Goal: Transaction & Acquisition: Subscribe to service/newsletter

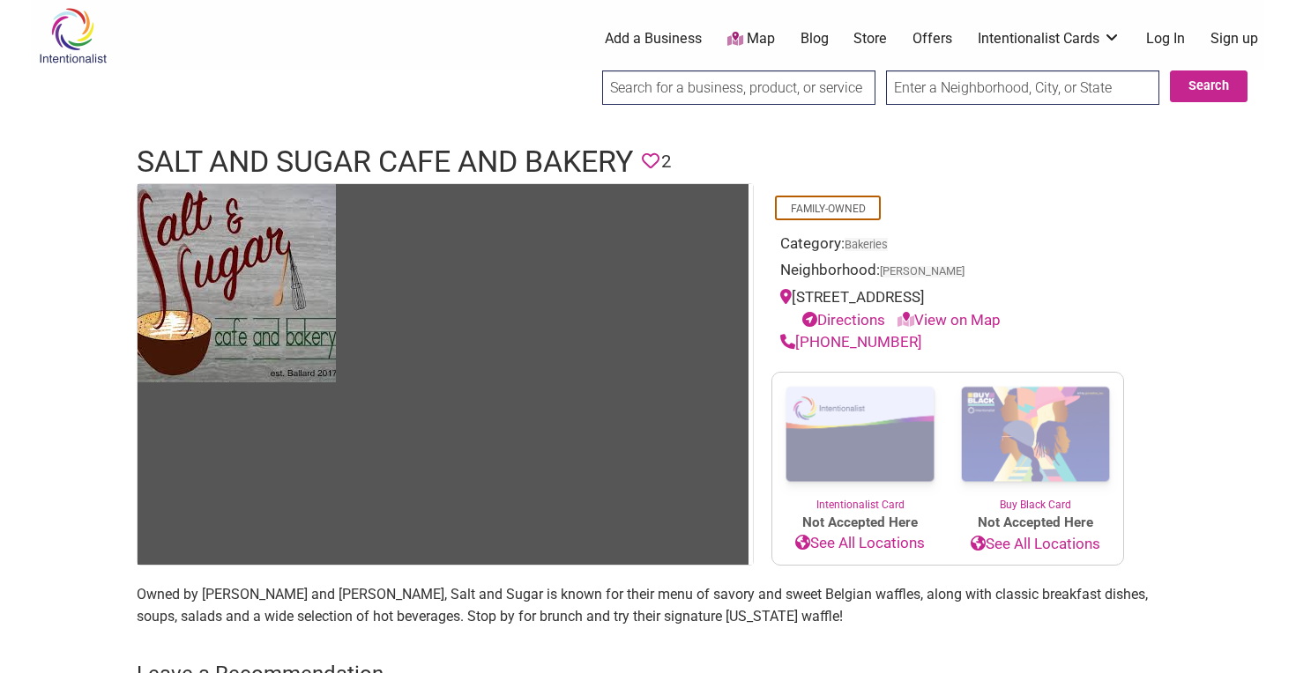
click at [1169, 38] on link "Log In" at bounding box center [1165, 38] width 39 height 19
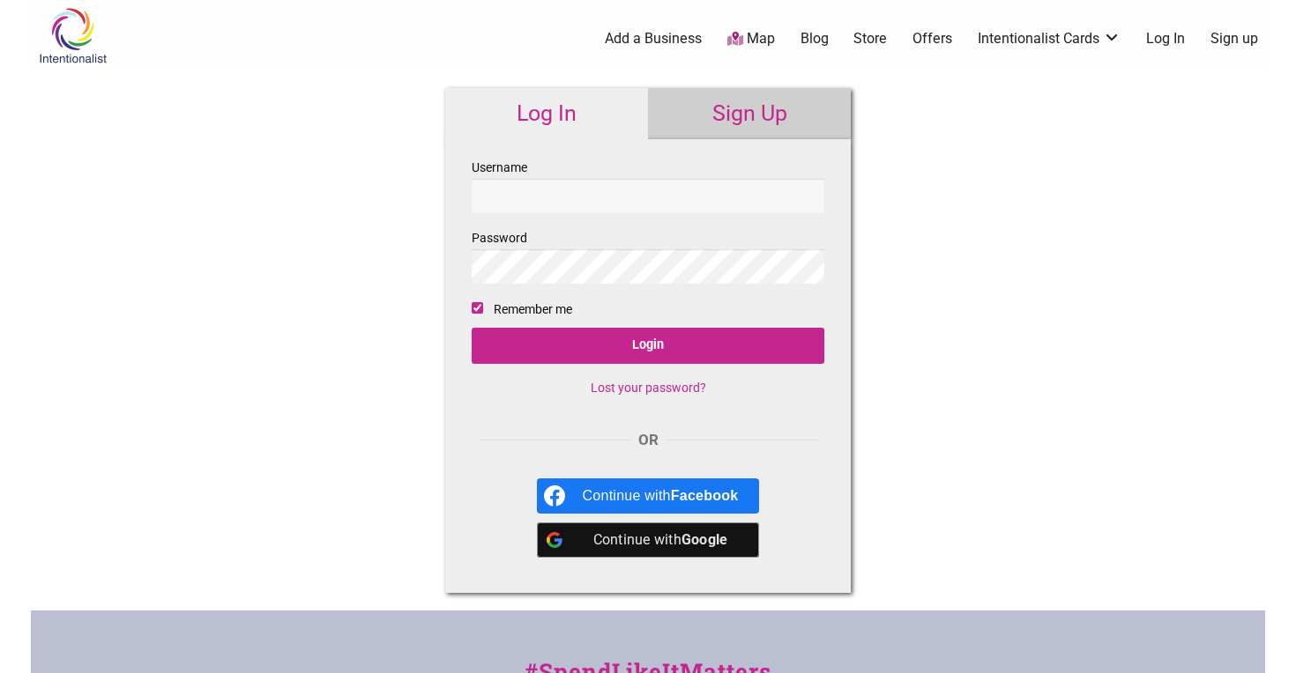
click at [647, 196] on input "Username" at bounding box center [648, 196] width 353 height 34
click at [776, 124] on link "Sign Up" at bounding box center [749, 113] width 203 height 51
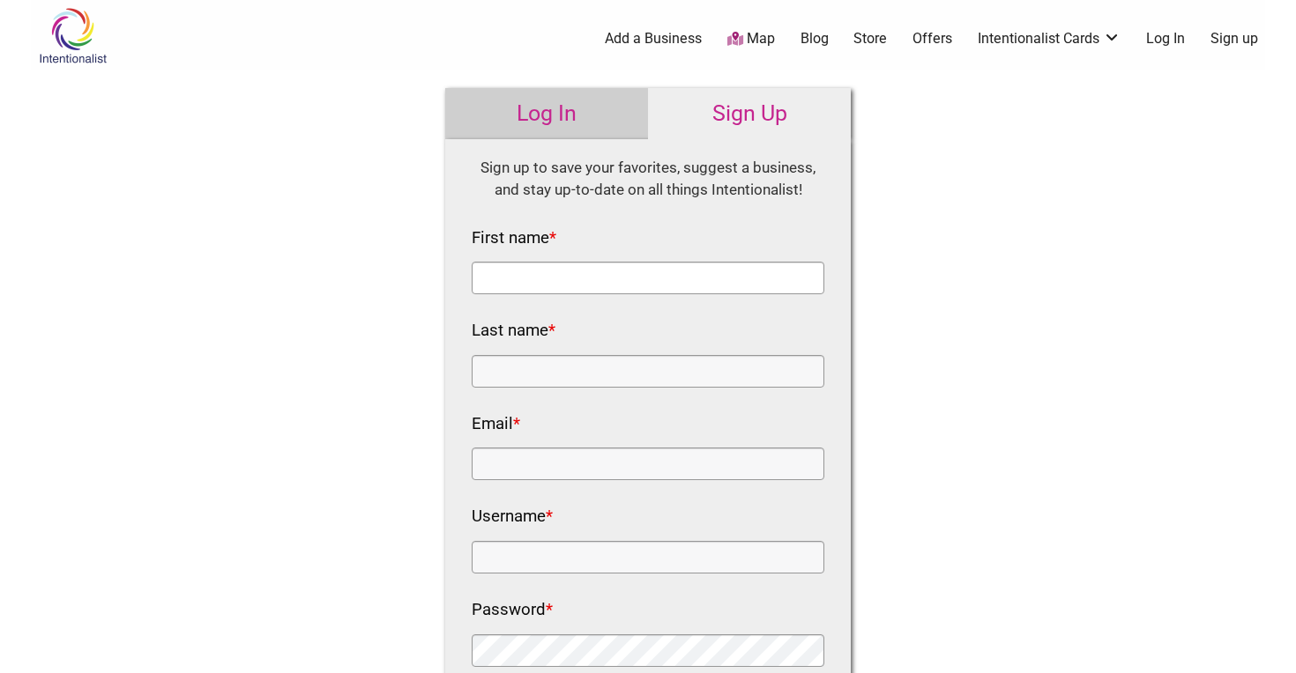
click at [609, 283] on input "First name *" at bounding box center [648, 278] width 353 height 33
type input "Samir"
type input "Zeineddine"
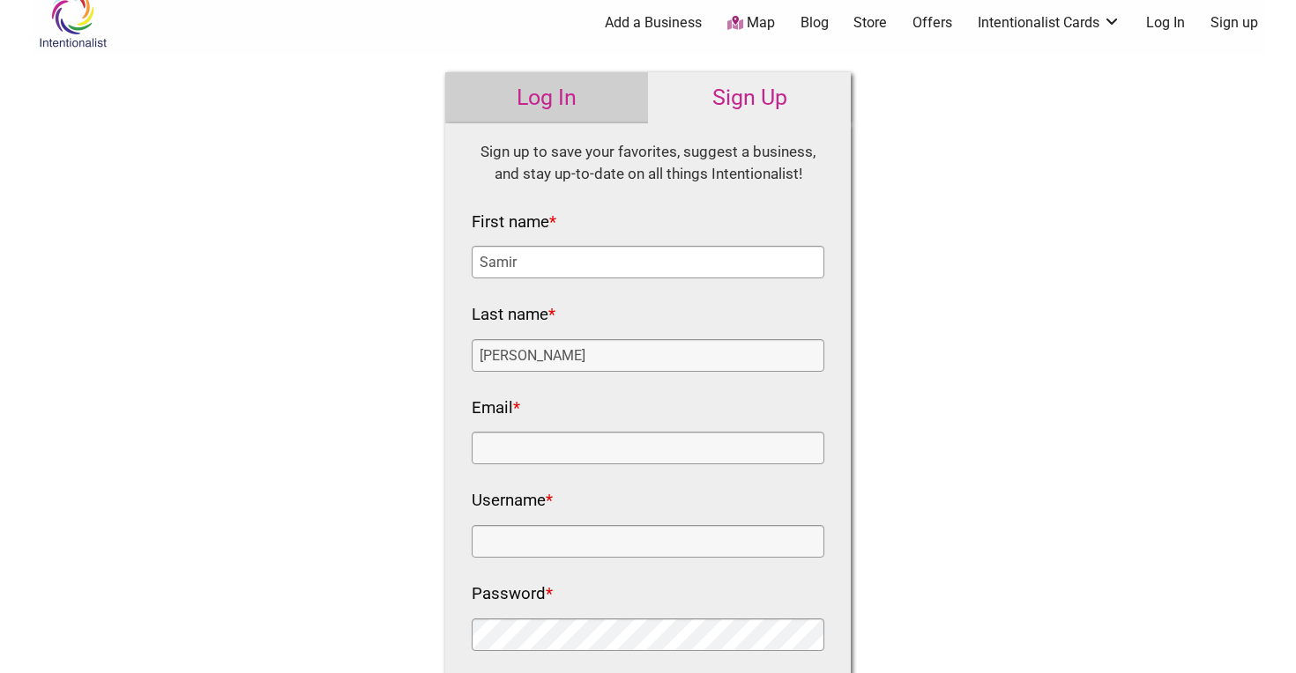
scroll to position [18, 0]
click at [593, 437] on input "Email *" at bounding box center [648, 446] width 353 height 33
type input "sscbballard@gmail.com"
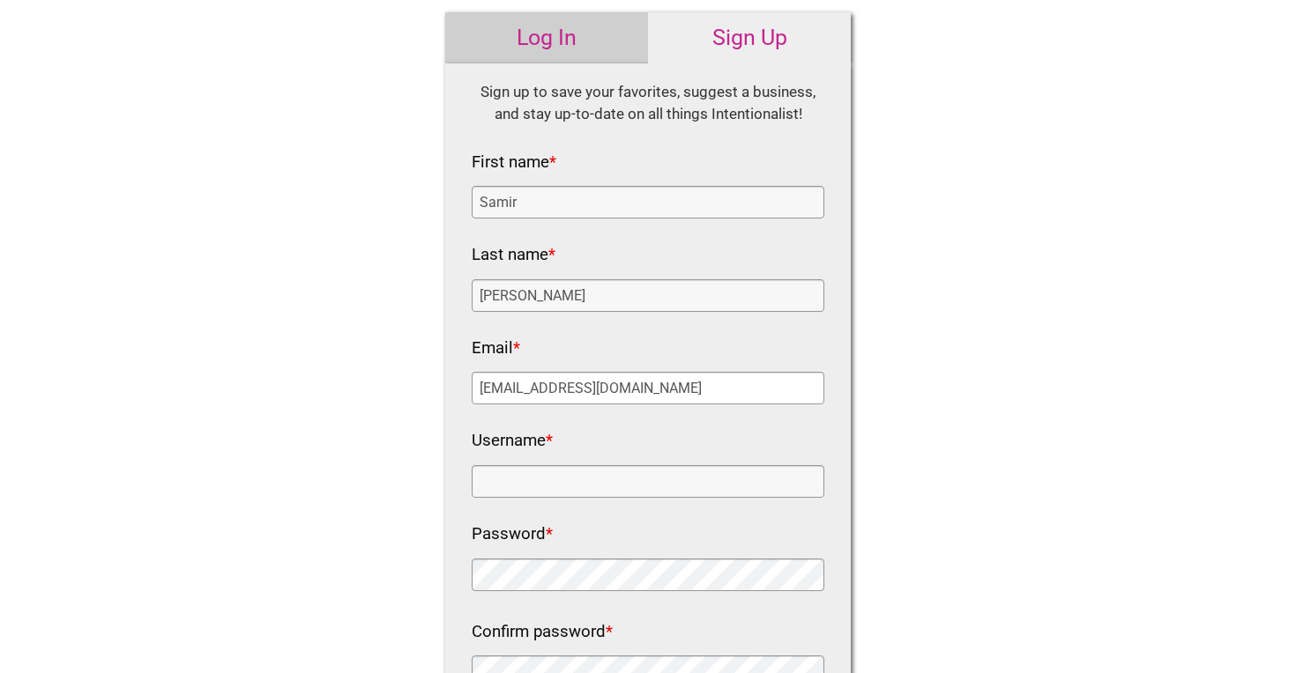
scroll to position [115, 0]
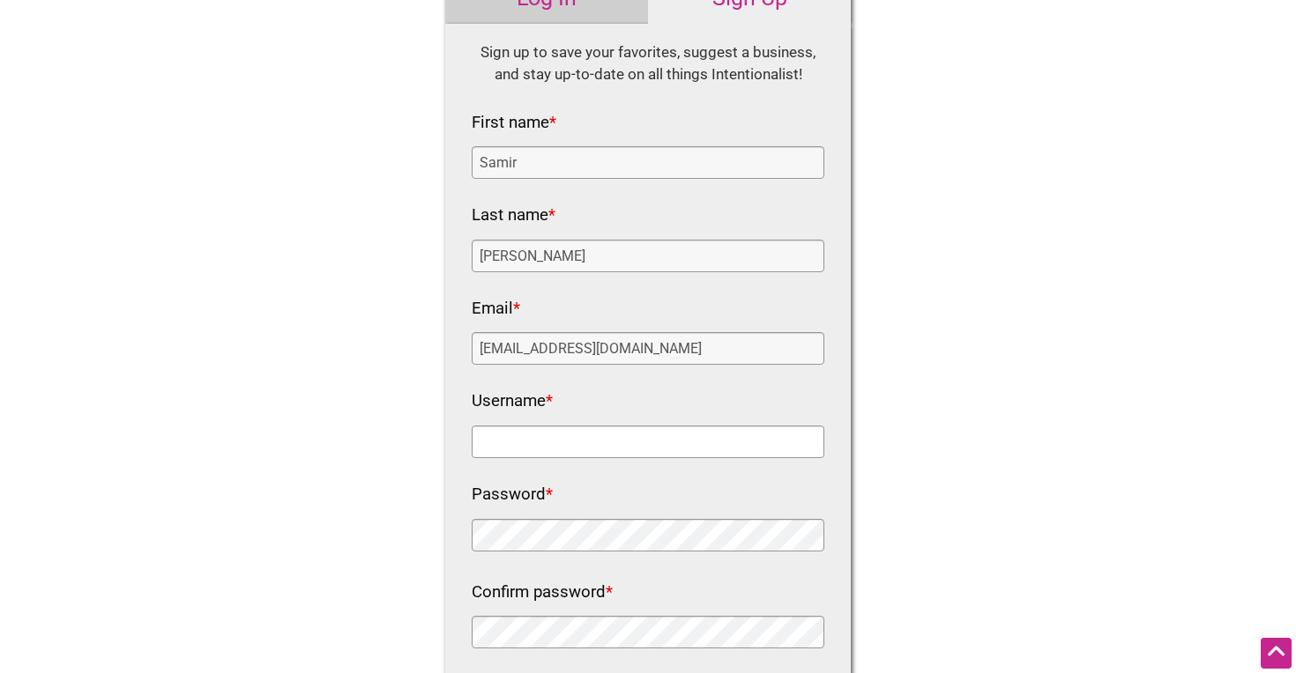
click at [616, 448] on input "Username *" at bounding box center [648, 442] width 353 height 33
type input "SSCB"
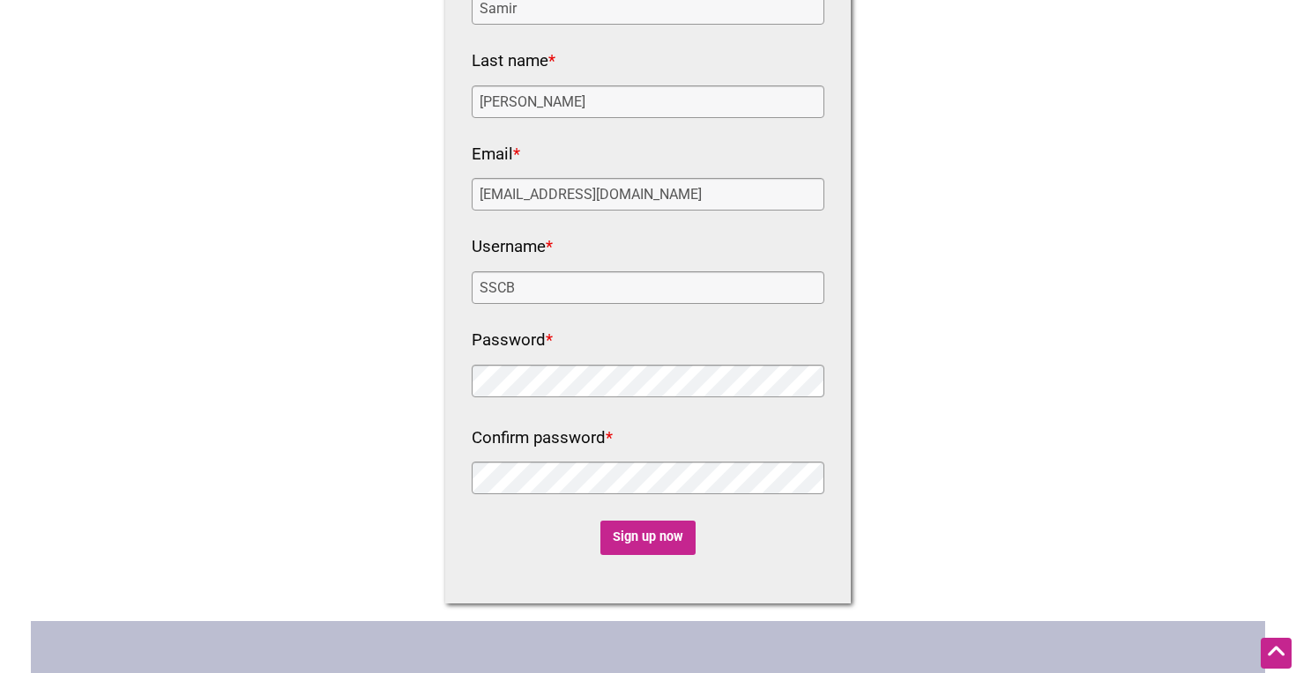
scroll to position [296, 0]
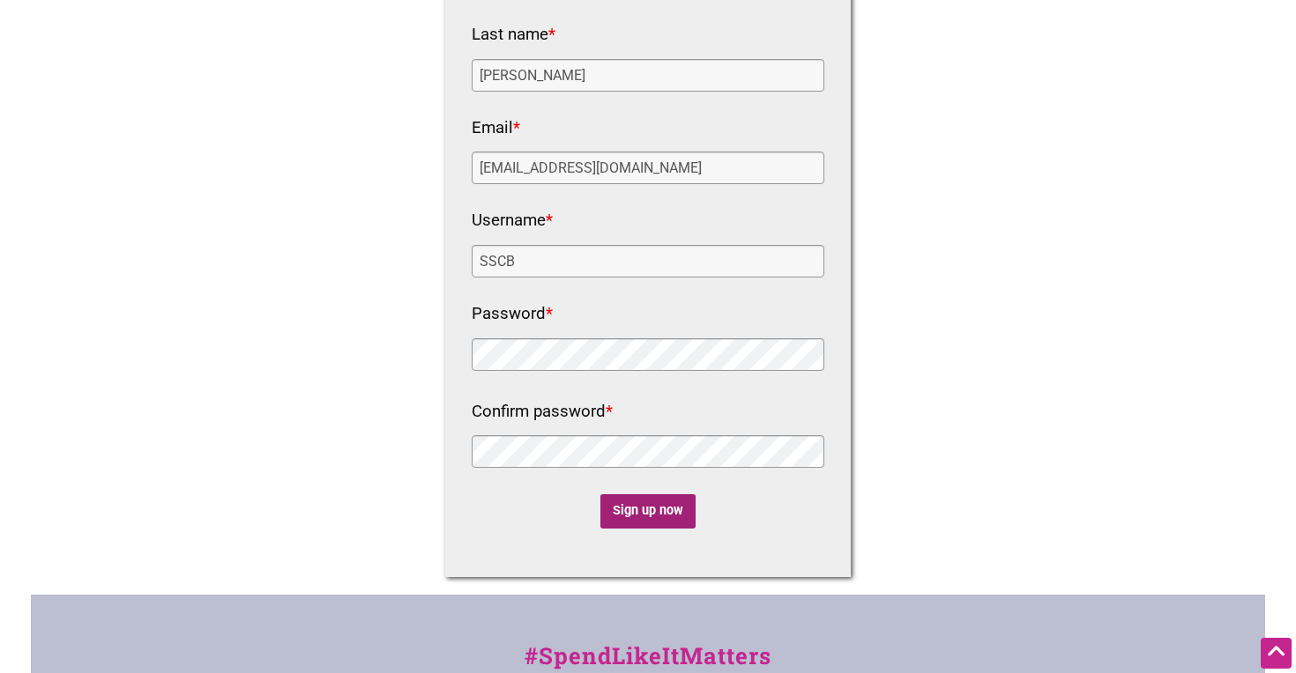
click at [645, 512] on input "Sign up now" at bounding box center [648, 512] width 96 height 34
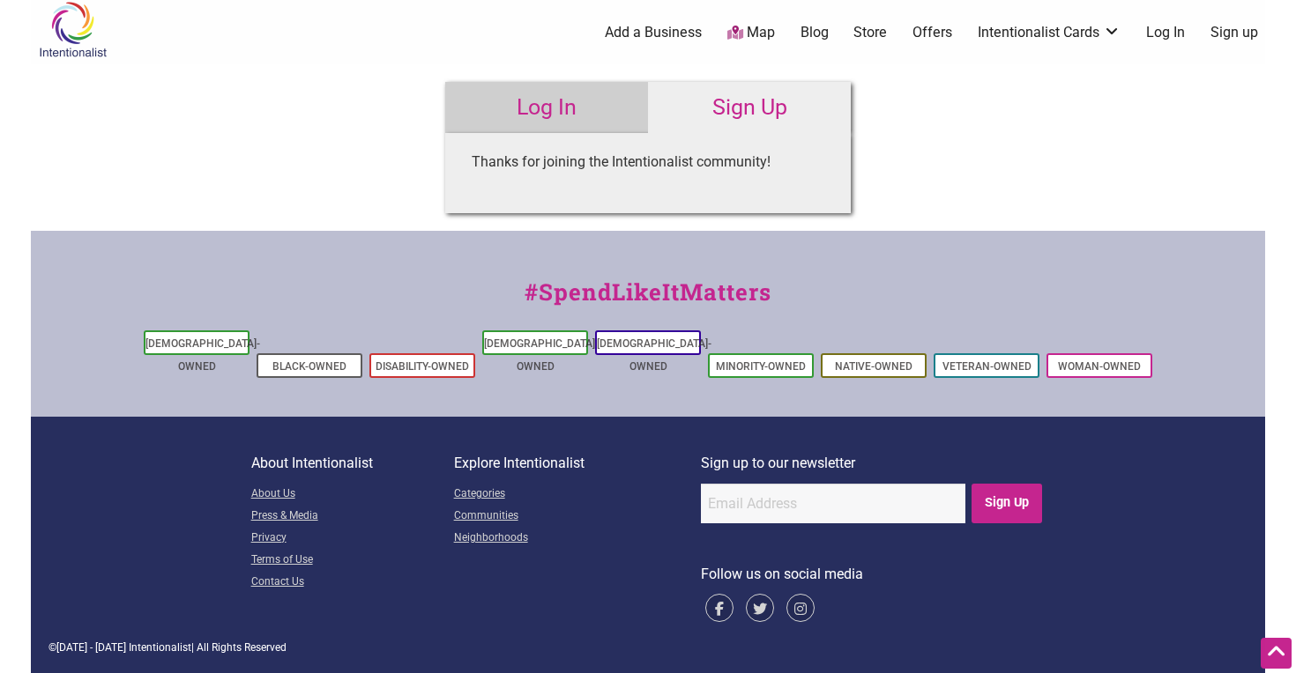
scroll to position [0, 0]
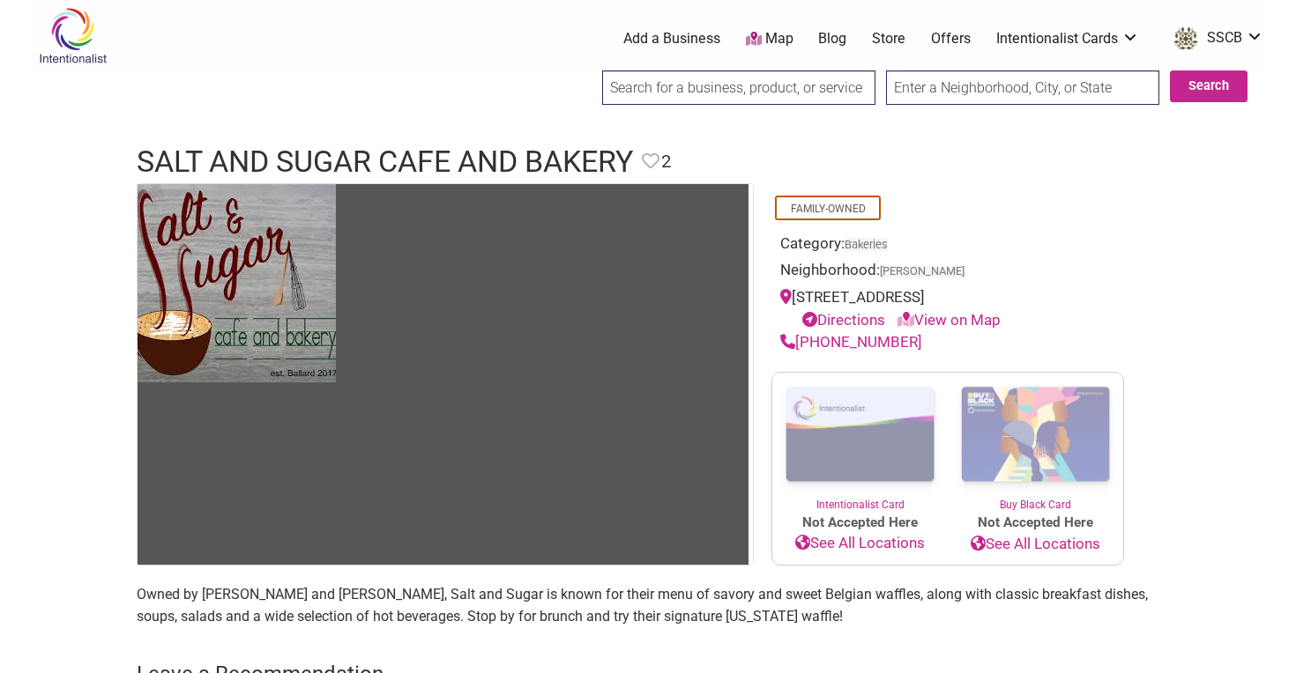
click at [1109, 192] on div "Family-Owned" at bounding box center [947, 208] width 353 height 32
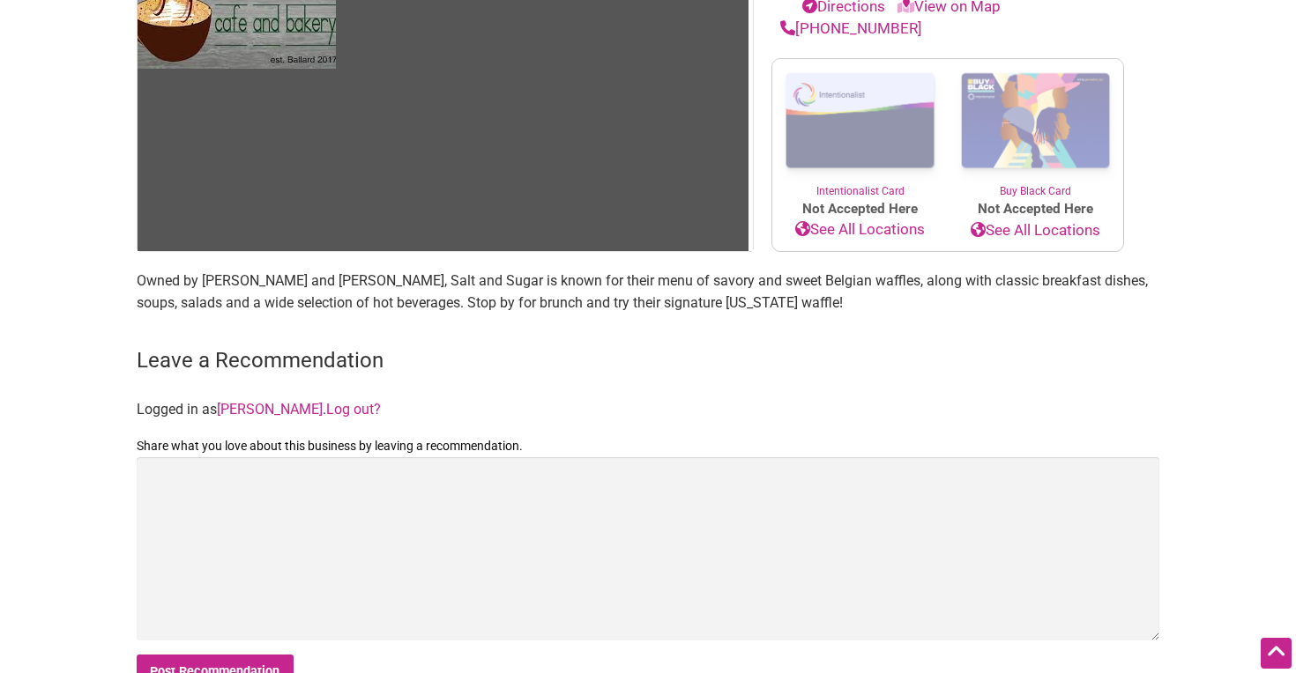
scroll to position [329, 0]
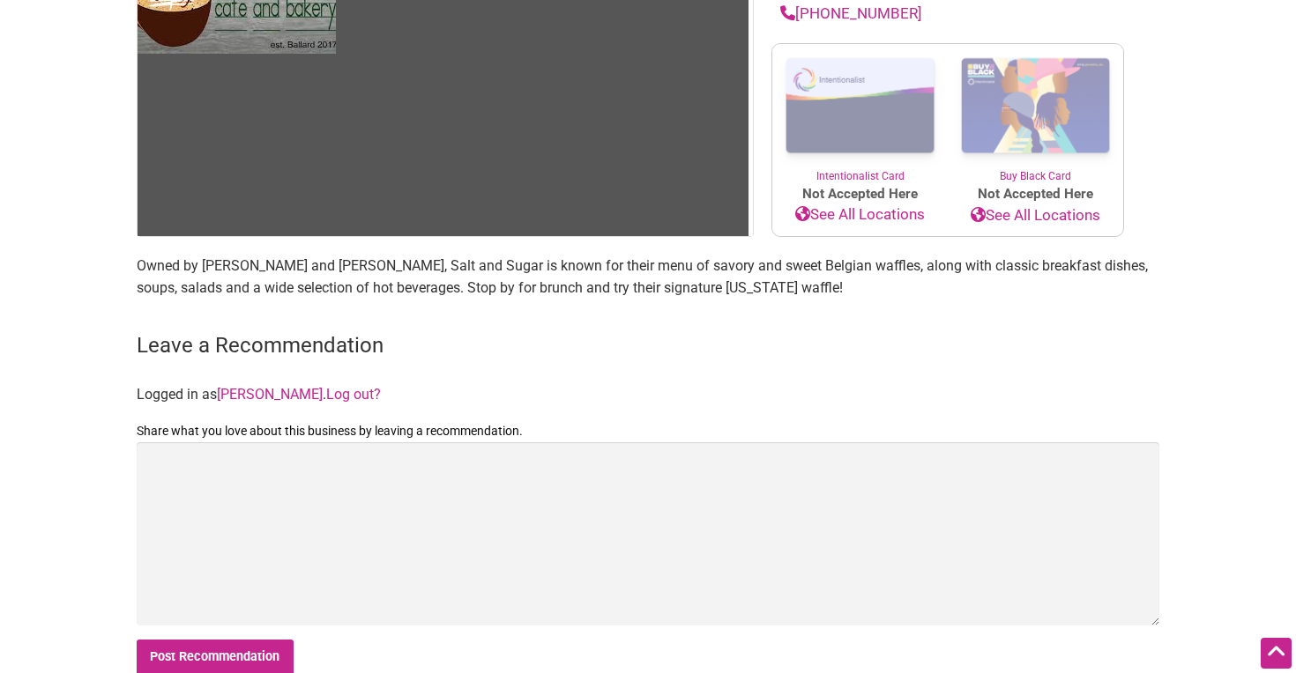
click at [386, 260] on p "Owned by Frank Trevino and Ashley Bucenec, Salt and Sugar is known for their me…" at bounding box center [648, 277] width 1023 height 45
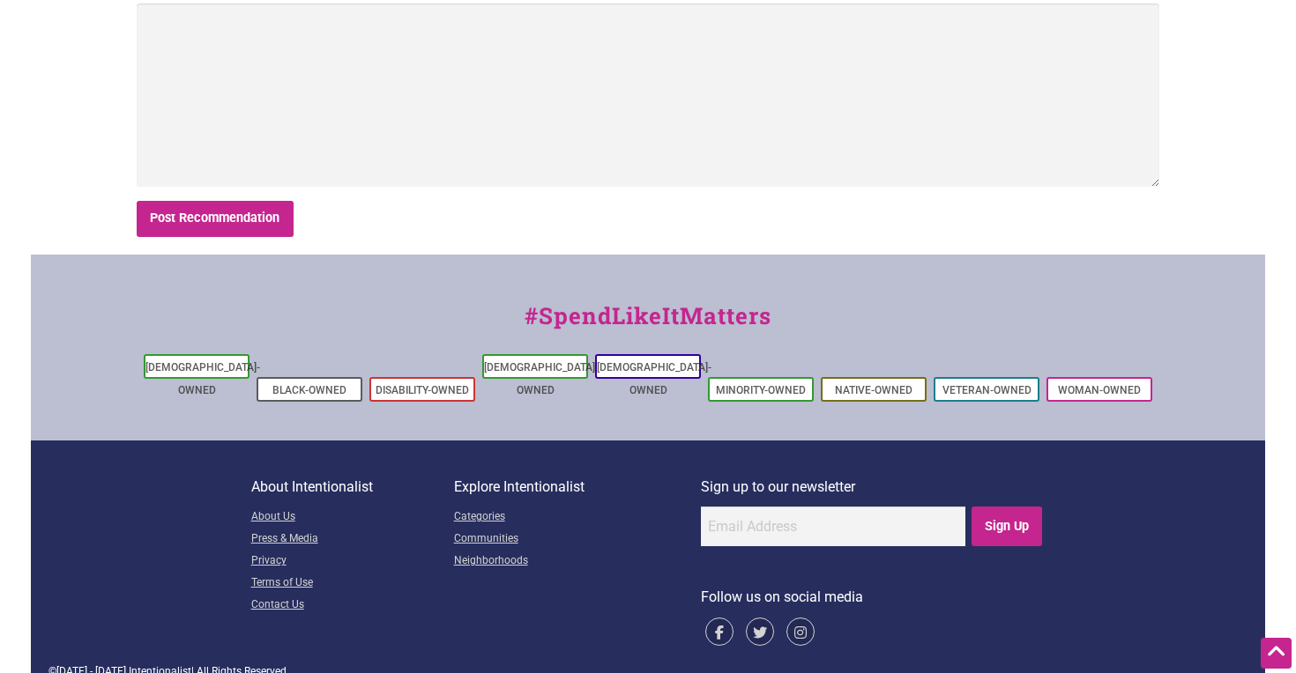
scroll to position [0, 0]
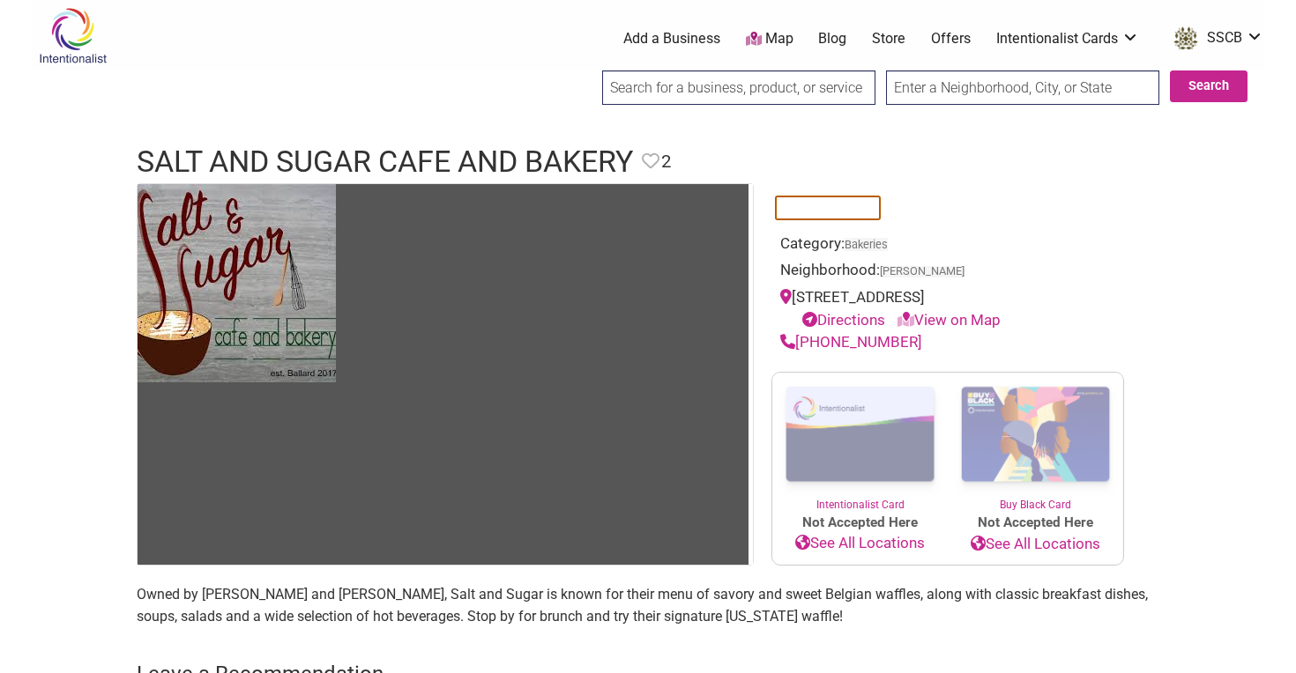
click at [840, 209] on link "Family-Owned" at bounding box center [828, 209] width 75 height 12
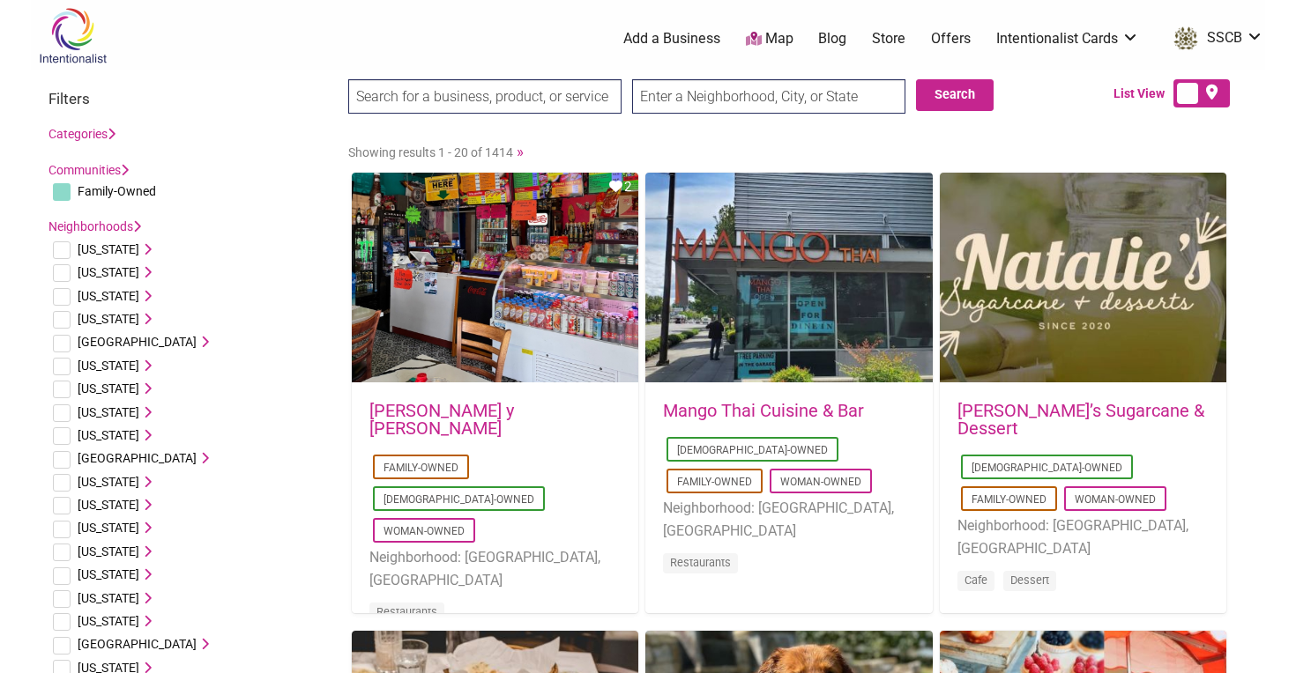
click at [481, 108] on input "search" at bounding box center [484, 96] width 273 height 34
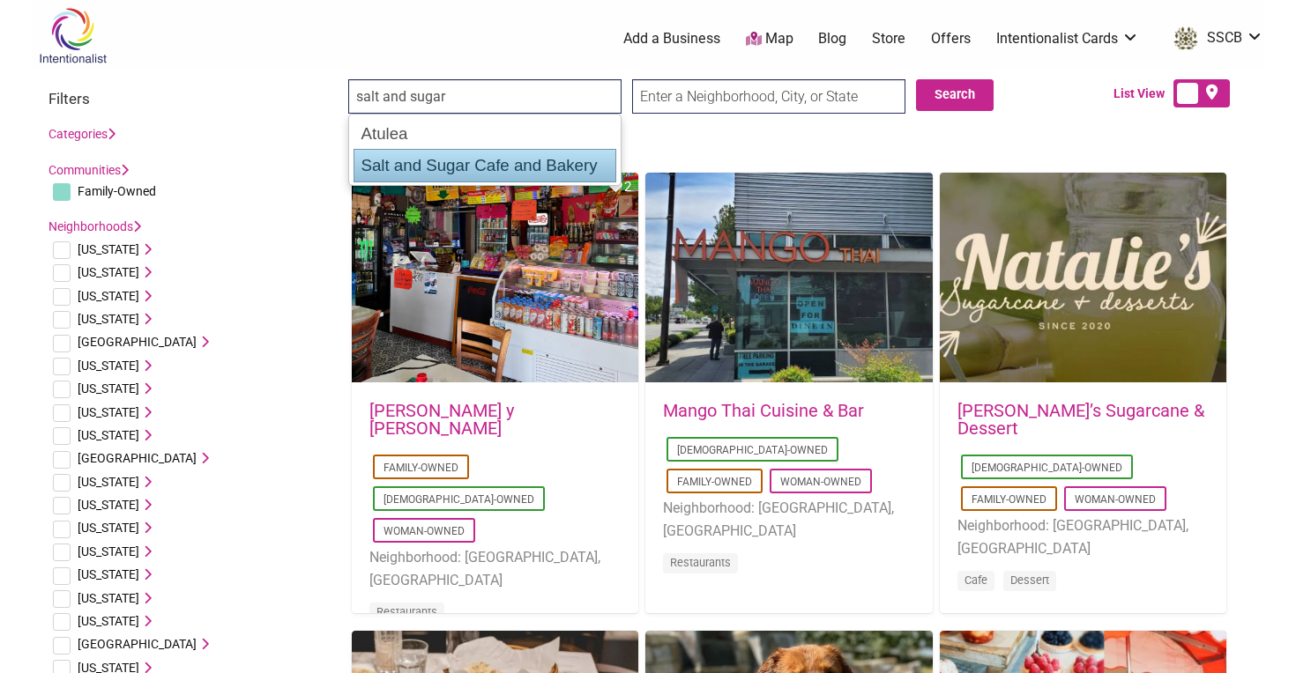
click at [484, 170] on div "Salt and Sugar Cafe and Bakery" at bounding box center [484, 165] width 263 height 33
type input "Salt and Sugar Cafe and Bakery"
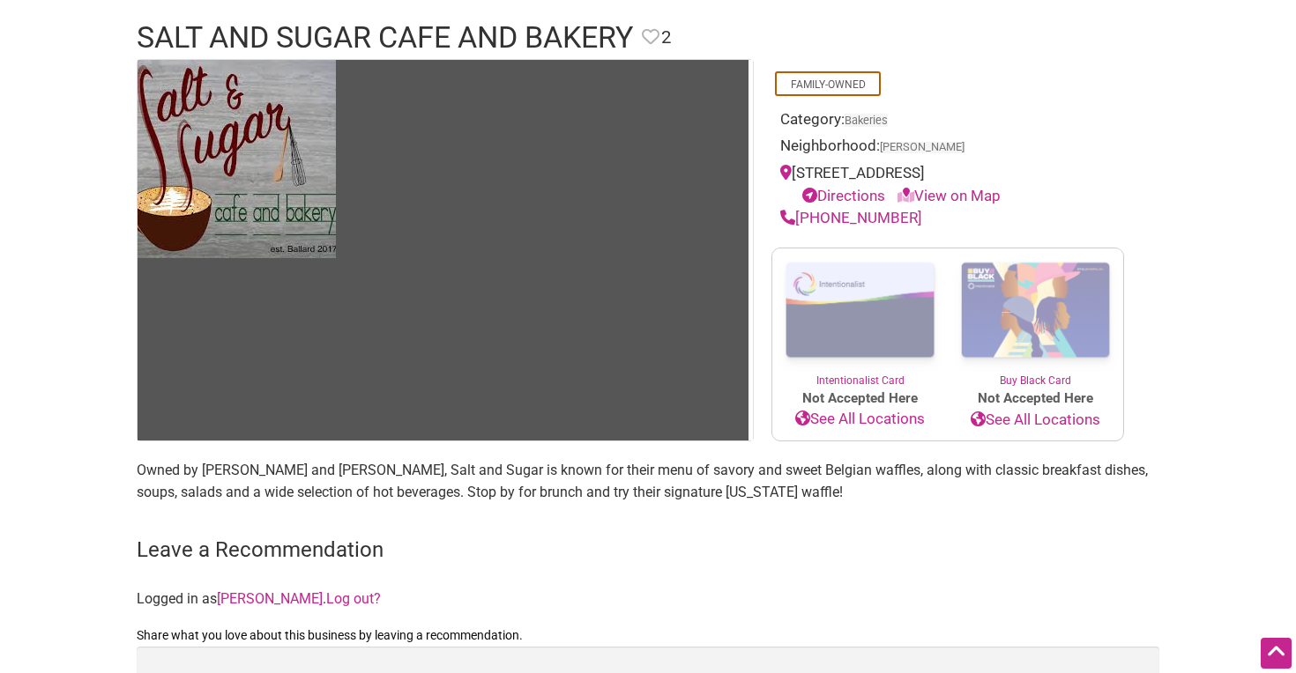
scroll to position [264, 0]
